Goal: Download file/media

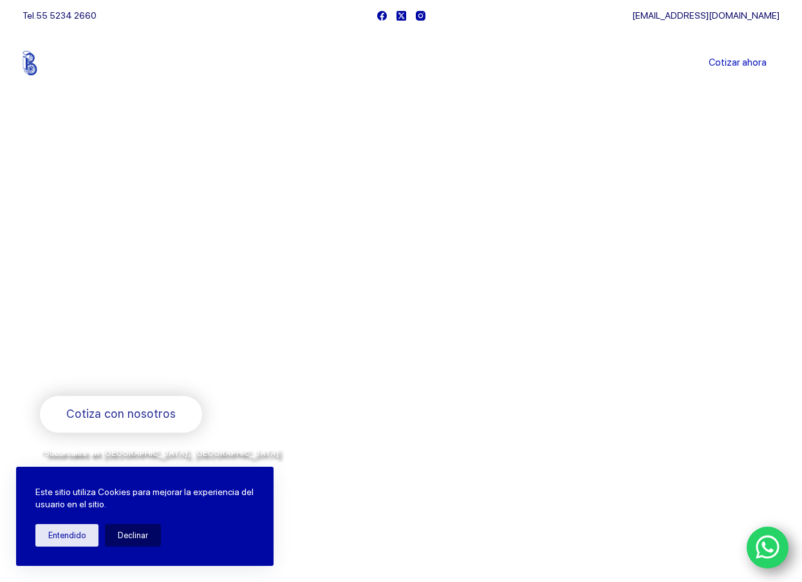
click at [403, 187] on div at bounding box center [581, 331] width 361 height 303
click at [371, 63] on link "Sucursales" at bounding box center [377, 63] width 80 height 0
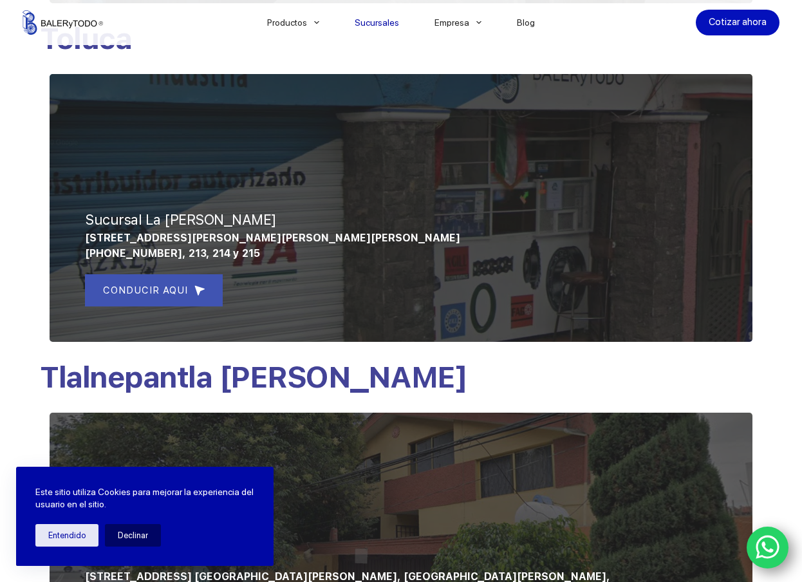
scroll to position [902, 0]
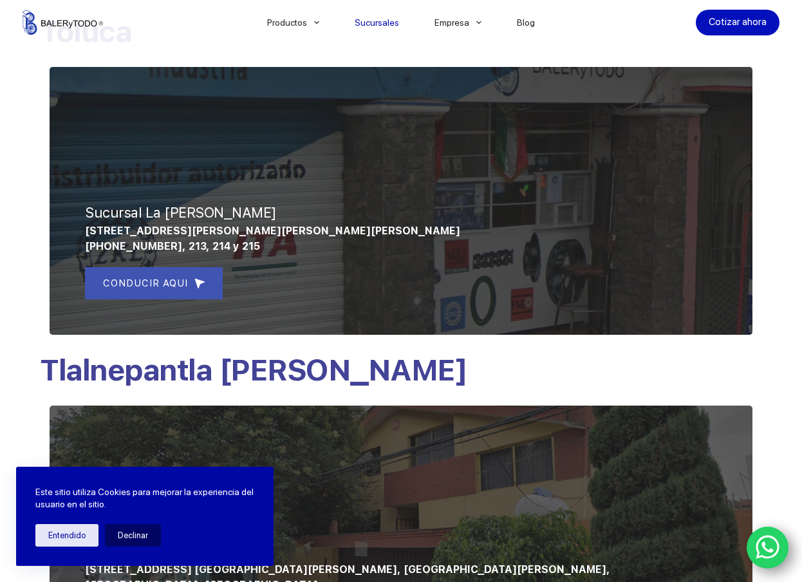
click at [348, 457] on div at bounding box center [401, 525] width 703 height 238
drag, startPoint x: 464, startPoint y: 250, endPoint x: 430, endPoint y: 272, distance: 40.8
click at [464, 267] on div "CONDUCIR AQUI" at bounding box center [401, 283] width 632 height 32
click at [478, 267] on div "CONDUCIR AQUI" at bounding box center [401, 283] width 632 height 32
click at [515, 266] on div at bounding box center [401, 201] width 703 height 268
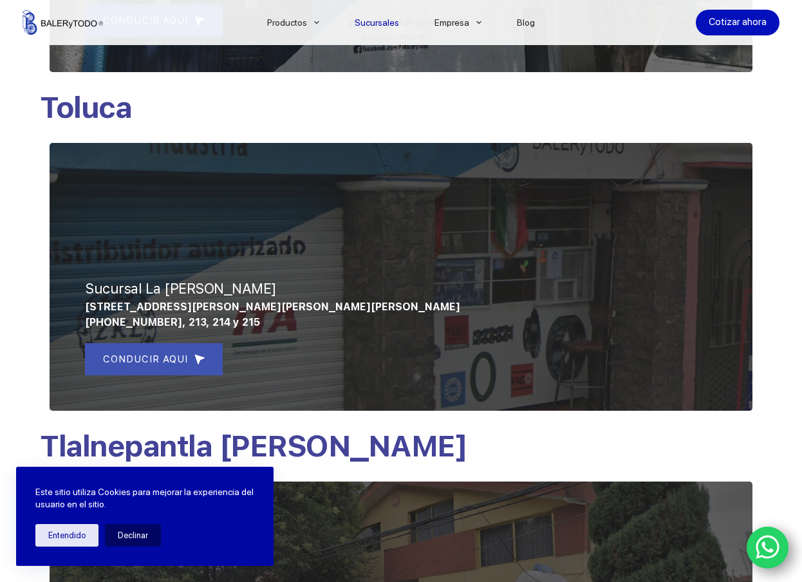
scroll to position [708, 0]
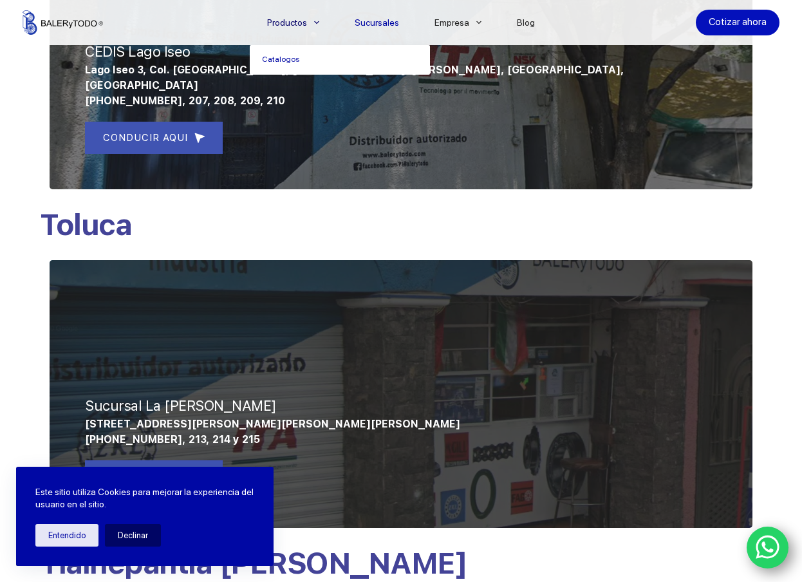
click at [303, 23] on link "Productos" at bounding box center [294, 23] width 88 height 0
click at [287, 61] on link "Catalogos" at bounding box center [340, 60] width 180 height 30
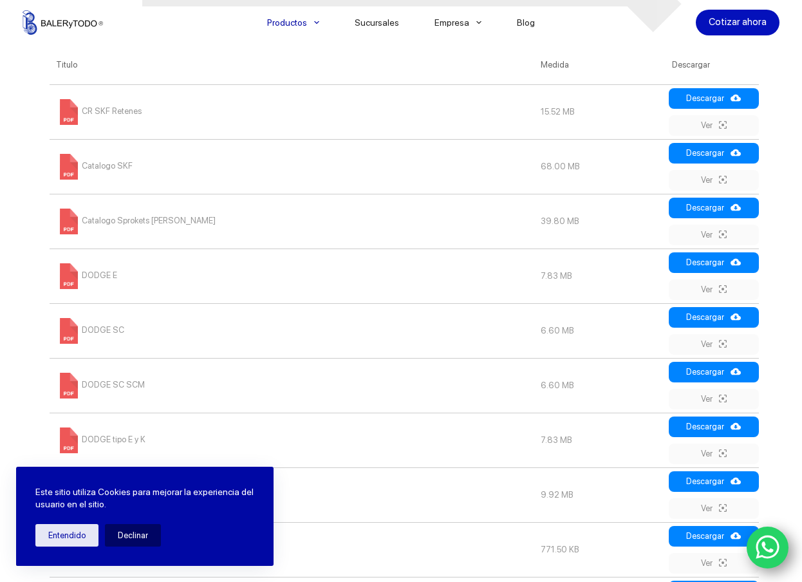
scroll to position [644, 0]
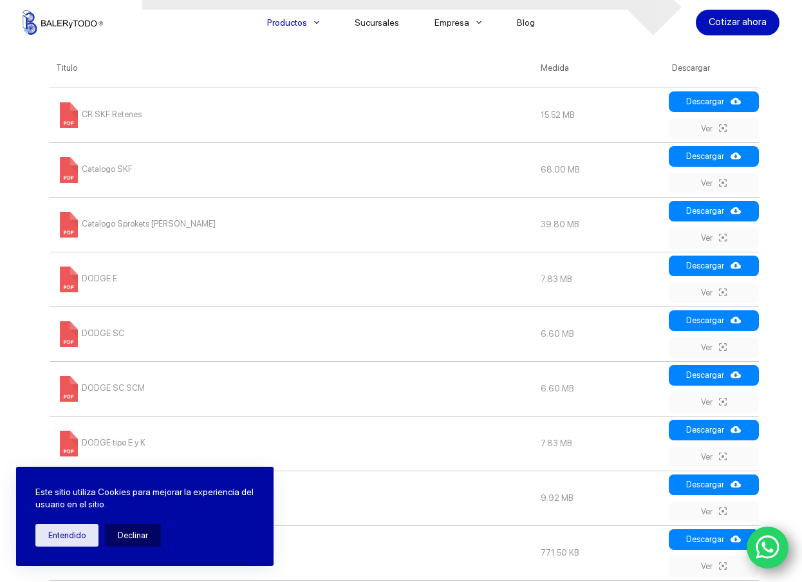
click at [137, 226] on span "Catalogo Sprokets Martin" at bounding box center [136, 224] width 160 height 10
click at [314, 213] on td "Catalogo Sprokets Martin" at bounding box center [292, 224] width 484 height 55
